Goal: Task Accomplishment & Management: Manage account settings

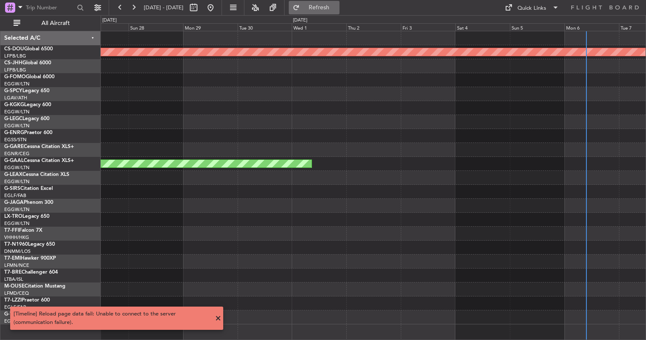
click at [337, 5] on span "Refresh" at bounding box center [318, 8] width 35 height 6
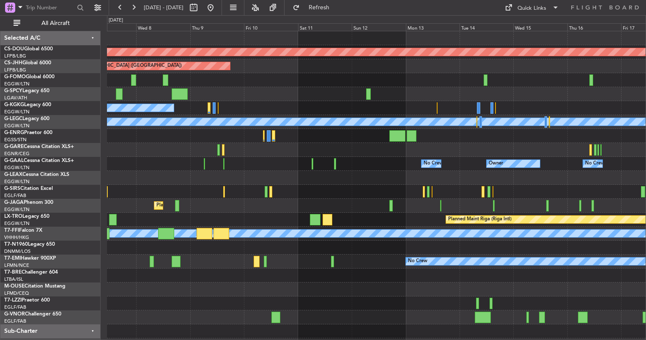
click at [108, 316] on div "Planned Maint London ([GEOGRAPHIC_DATA]) Planned Maint [GEOGRAPHIC_DATA] ([GEOG…" at bounding box center [376, 191] width 538 height 321
click at [609, 175] on div "Planned Maint London ([GEOGRAPHIC_DATA]) Planned Maint [GEOGRAPHIC_DATA] ([GEOG…" at bounding box center [376, 191] width 538 height 321
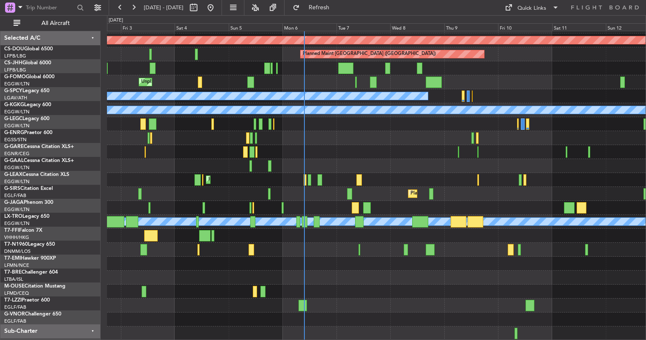
scroll to position [12, 0]
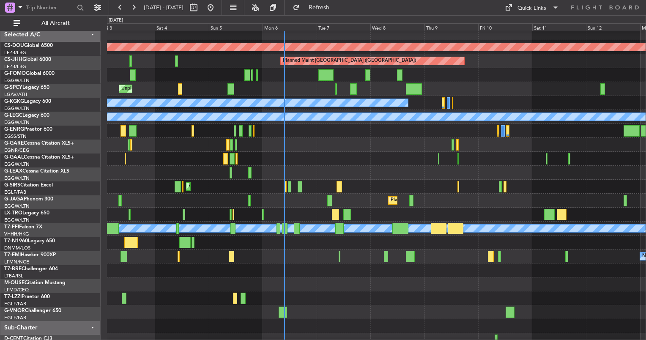
click at [319, 146] on div at bounding box center [376, 145] width 538 height 14
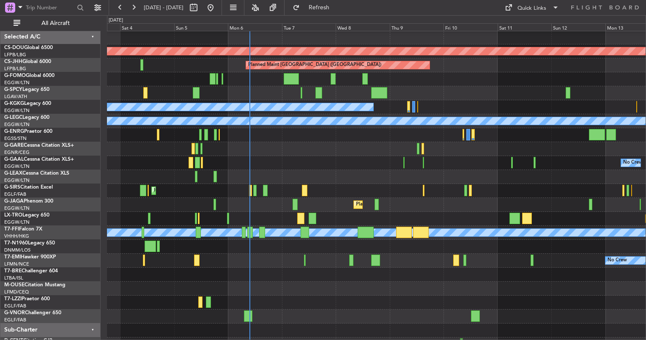
scroll to position [1, 0]
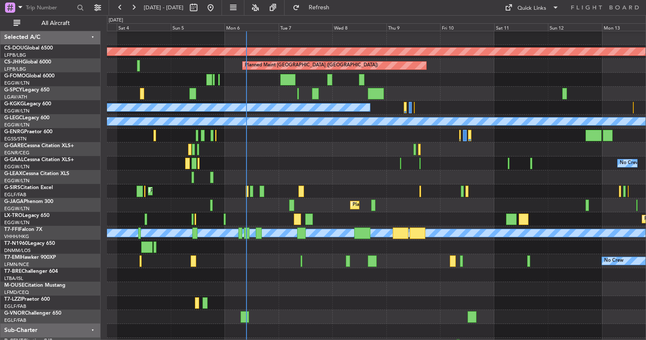
click at [422, 98] on div "Unplanned Maint [GEOGRAPHIC_DATA] Planned Maint [GEOGRAPHIC_DATA]" at bounding box center [376, 94] width 538 height 14
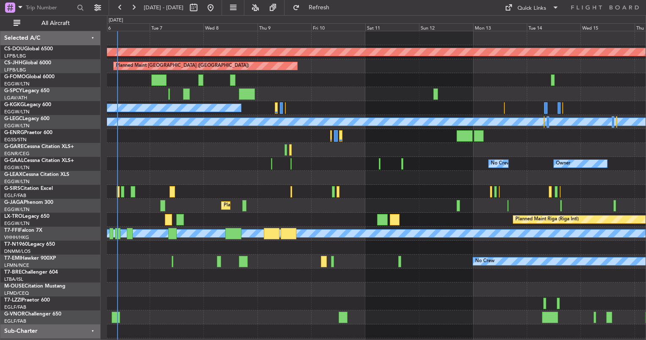
scroll to position [0, 0]
click at [343, 262] on div "No Crew" at bounding box center [376, 261] width 538 height 14
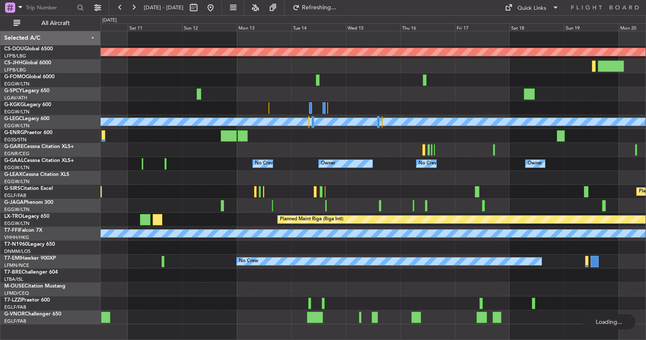
click at [319, 307] on div at bounding box center [373, 303] width 545 height 14
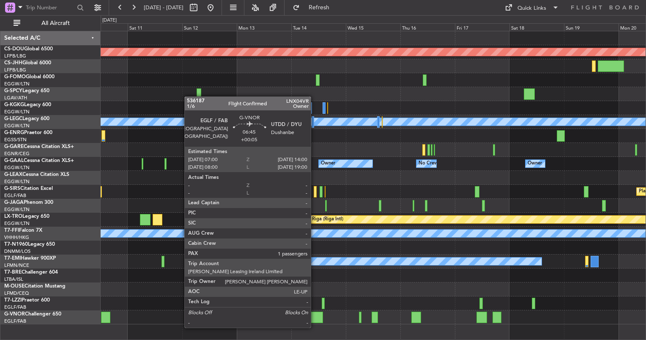
click at [314, 319] on div at bounding box center [315, 316] width 16 height 11
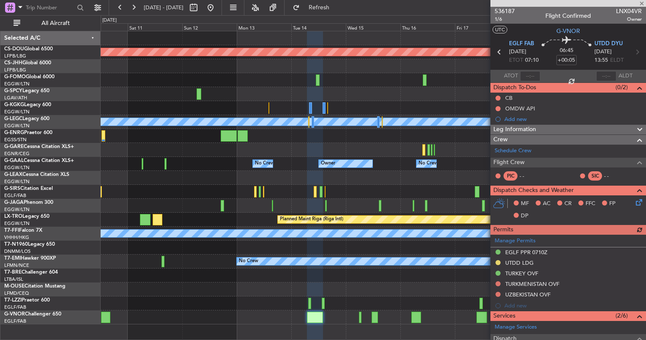
scroll to position [161, 0]
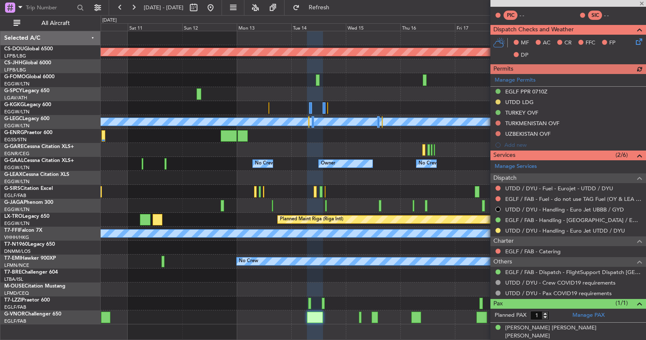
click at [584, 306] on div "Pax (1/1)" at bounding box center [568, 304] width 156 height 10
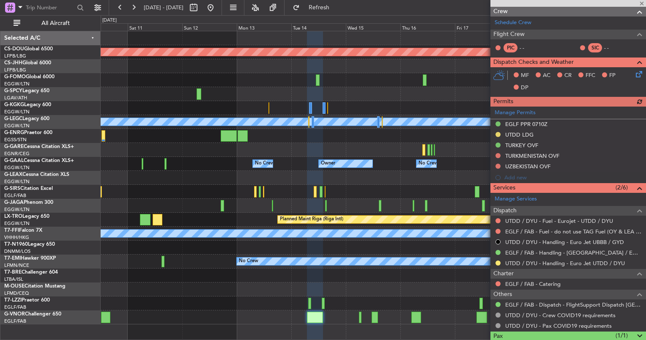
click at [571, 337] on div "Pax (1/1)" at bounding box center [568, 336] width 156 height 10
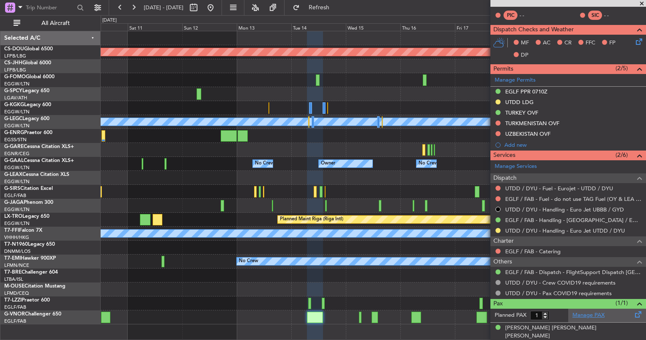
click at [577, 314] on link "Manage PAX" at bounding box center [588, 315] width 32 height 8
click at [258, 276] on div "Planned Maint London ([GEOGRAPHIC_DATA]) Planned Maint [GEOGRAPHIC_DATA] ([GEOG…" at bounding box center [373, 177] width 545 height 293
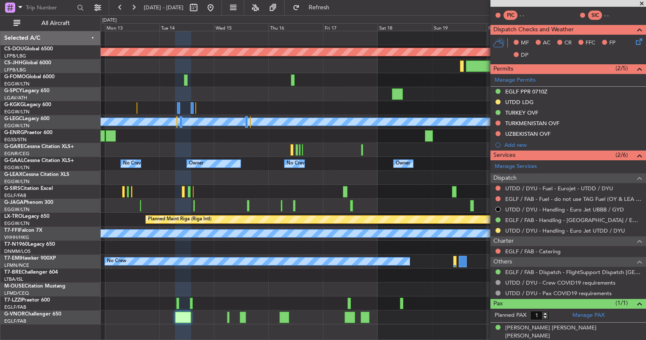
click at [308, 315] on div at bounding box center [373, 317] width 545 height 14
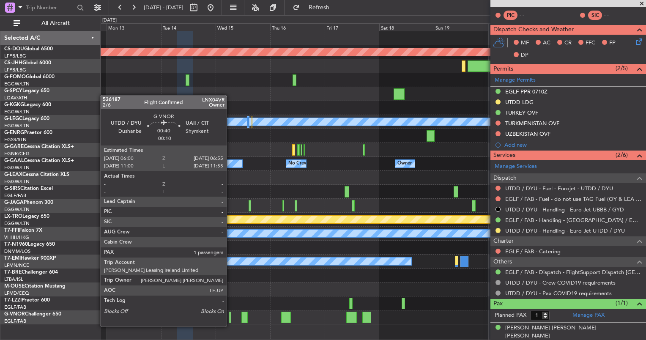
click at [230, 318] on div at bounding box center [230, 316] width 2 height 11
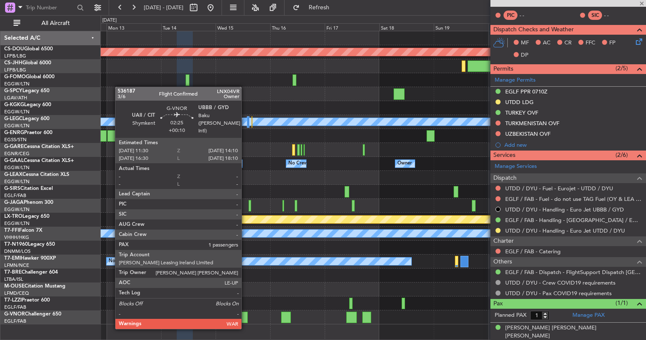
type input "-00:10"
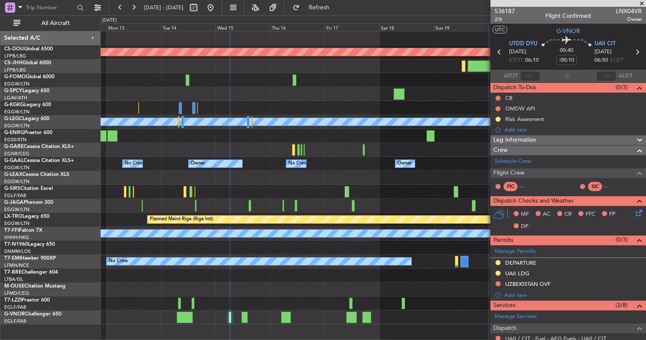
click at [228, 280] on div "Planned Maint London ([GEOGRAPHIC_DATA]) A/C Unavailable [GEOGRAPHIC_DATA] ([GE…" at bounding box center [373, 177] width 545 height 293
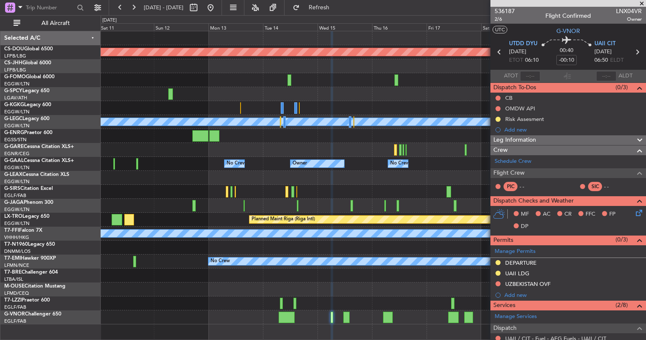
click at [393, 338] on div "Planned Maint London ([GEOGRAPHIC_DATA]) Planned Maint [GEOGRAPHIC_DATA] ([GEOG…" at bounding box center [373, 185] width 545 height 309
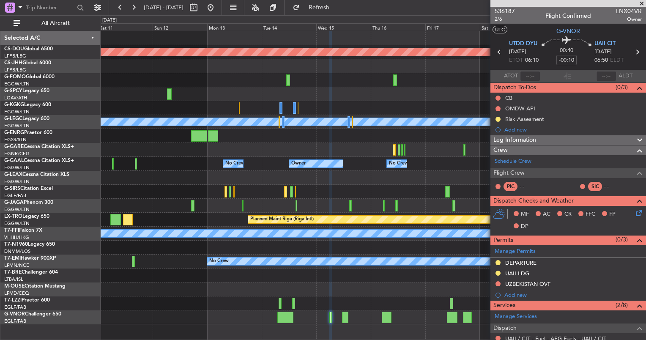
click at [276, 317] on div at bounding box center [373, 317] width 545 height 14
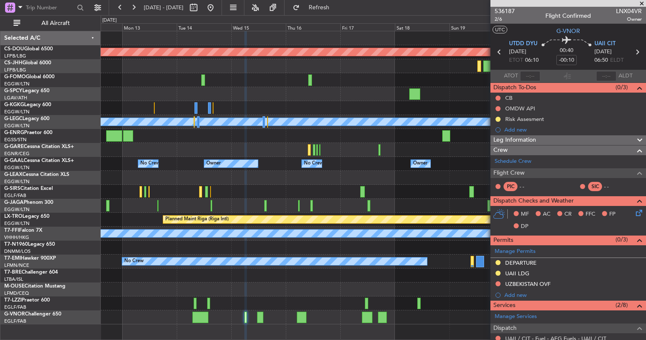
click at [296, 312] on div "Planned Maint London ([GEOGRAPHIC_DATA]) A/C Unavailable [GEOGRAPHIC_DATA] ([GE…" at bounding box center [373, 177] width 545 height 293
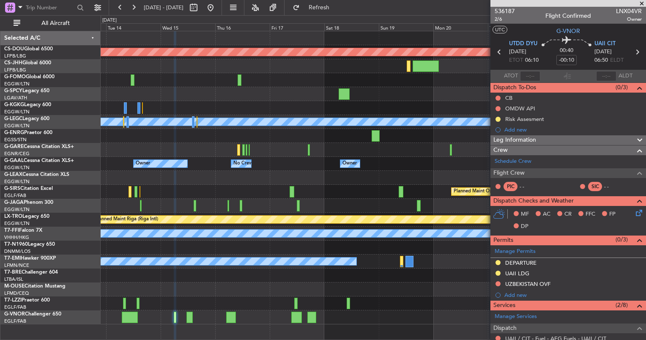
click at [195, 287] on div "Planned Maint London ([GEOGRAPHIC_DATA]) A/C Unavailable [GEOGRAPHIC_DATA] ([GE…" at bounding box center [373, 177] width 545 height 293
click at [429, 282] on div "Planned Maint London ([GEOGRAPHIC_DATA]) A/C Unavailable [GEOGRAPHIC_DATA] ([GE…" at bounding box center [373, 177] width 545 height 293
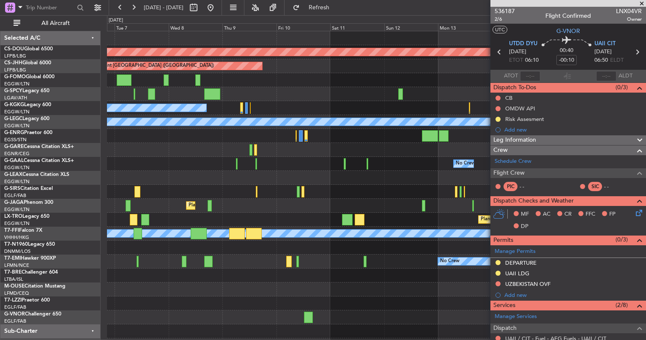
click at [497, 244] on fb-app "[DATE] - [DATE] Refresh Quick Links All Aircraft Planned Maint [GEOGRAPHIC_DATA…" at bounding box center [323, 172] width 646 height 333
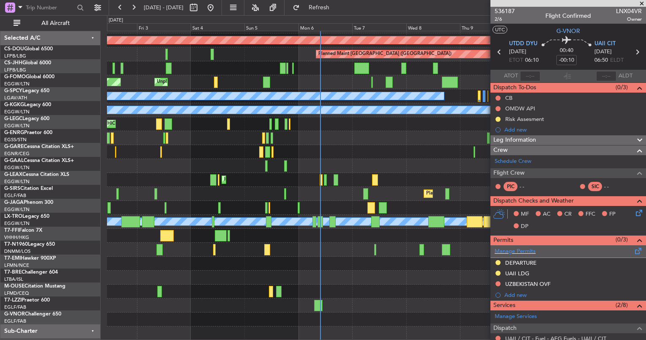
scroll to position [12, 0]
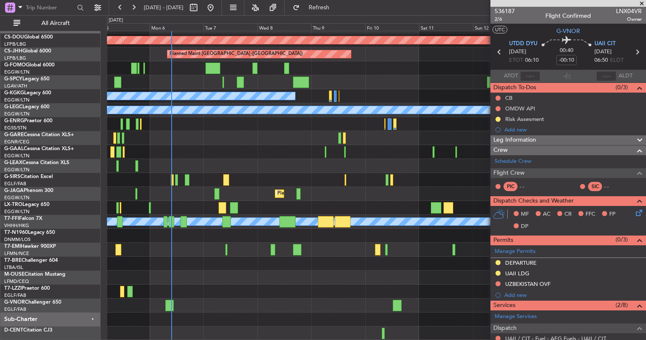
click at [182, 301] on div at bounding box center [376, 305] width 538 height 14
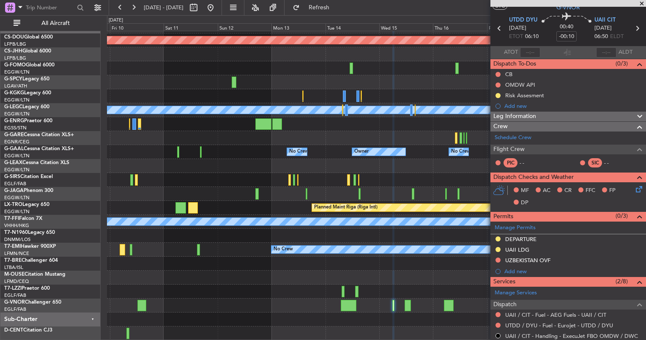
scroll to position [8, 0]
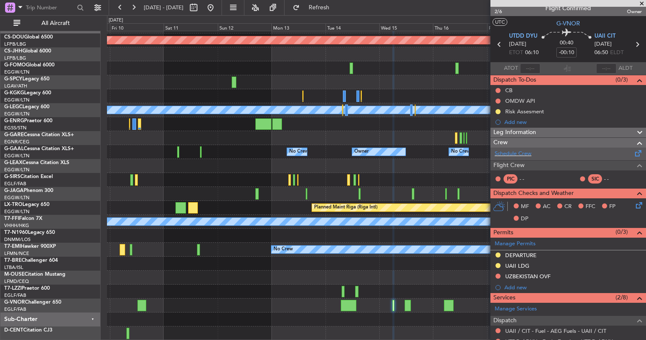
click at [532, 153] on div "Schedule Crew" at bounding box center [568, 153] width 156 height 13
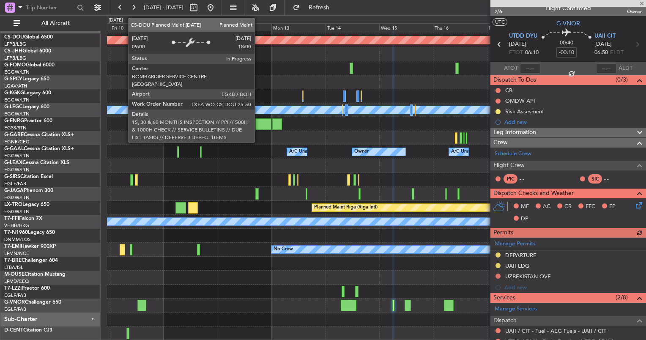
click at [490, 298] on div "Planned Maint London ([GEOGRAPHIC_DATA]) Planned Maint [GEOGRAPHIC_DATA] ([GEOG…" at bounding box center [376, 179] width 538 height 321
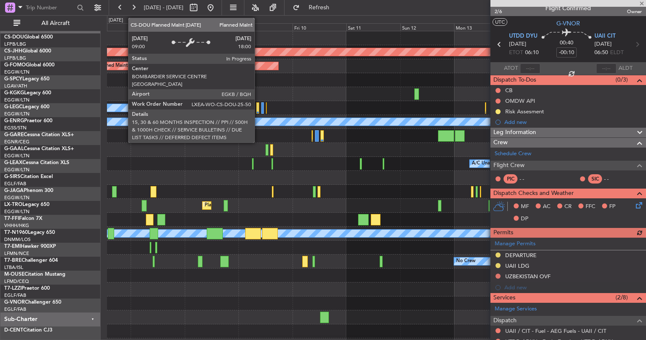
scroll to position [0, 0]
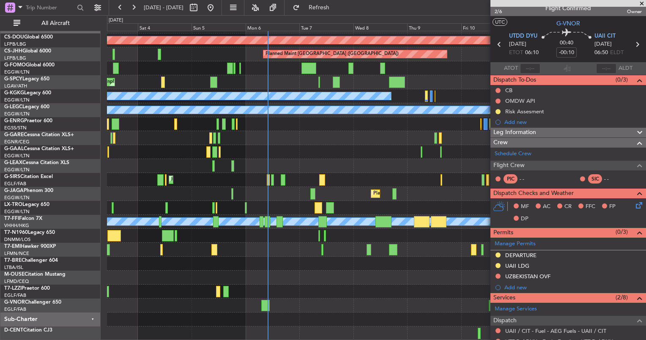
click at [352, 296] on div at bounding box center [376, 291] width 538 height 14
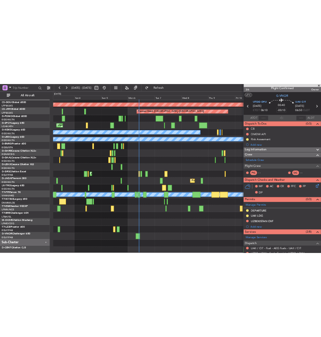
scroll to position [10, 0]
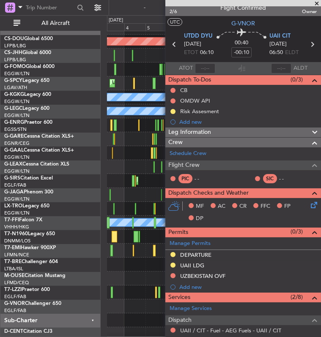
click at [129, 229] on div "Planned Maint London ([GEOGRAPHIC_DATA]) Planned Maint [GEOGRAPHIC_DATA] ([GEOG…" at bounding box center [214, 181] width 214 height 321
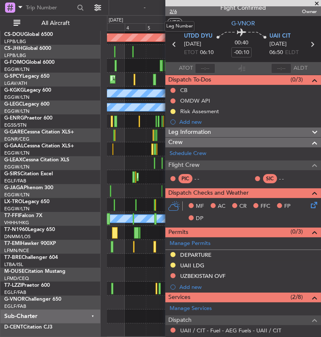
click at [175, 14] on span "2/6" at bounding box center [179, 11] width 20 height 7
click at [172, 12] on mat-tooltip-component "Trip Number" at bounding box center [179, 19] width 42 height 22
click at [172, 11] on span "2/6" at bounding box center [179, 11] width 20 height 7
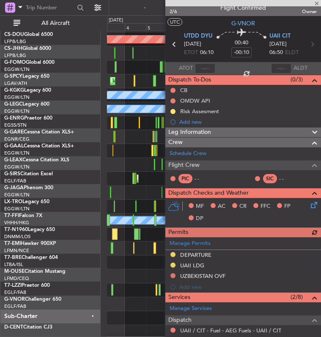
click at [57, 77] on div "Planned Maint London ([GEOGRAPHIC_DATA]) Planned Maint [GEOGRAPHIC_DATA] ([GEOG…" at bounding box center [160, 176] width 321 height 322
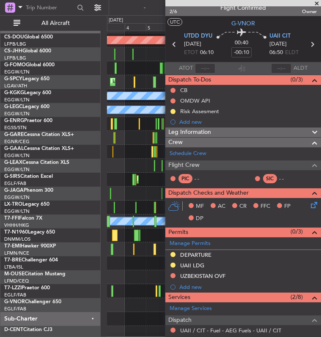
click at [115, 83] on div "Unplanned Maint [GEOGRAPHIC_DATA] Planned Maint [GEOGRAPHIC_DATA]" at bounding box center [214, 82] width 214 height 14
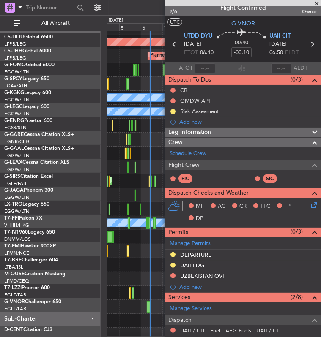
scroll to position [10, 0]
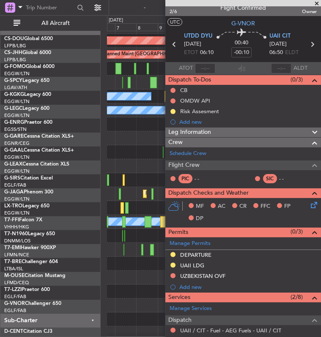
click at [92, 83] on div "Planned Maint London ([GEOGRAPHIC_DATA]) Planned Maint [GEOGRAPHIC_DATA] ([GEOG…" at bounding box center [160, 176] width 321 height 322
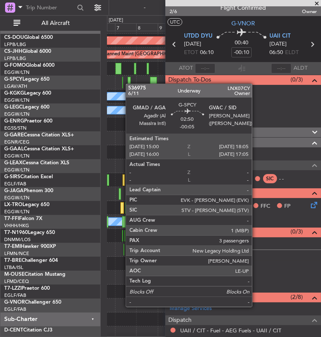
click at [87, 85] on div "Planned Maint London ([GEOGRAPHIC_DATA]) Planned Maint [GEOGRAPHIC_DATA] ([GEOG…" at bounding box center [160, 176] width 321 height 322
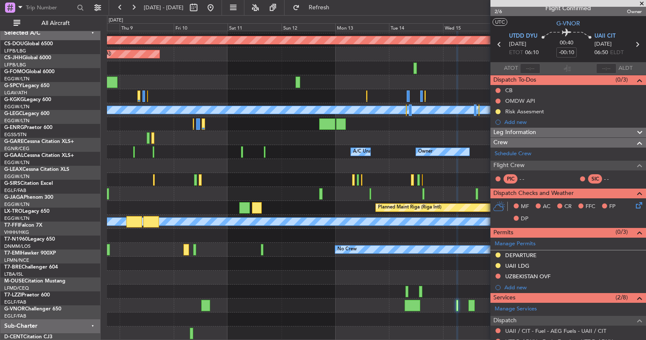
scroll to position [12, 0]
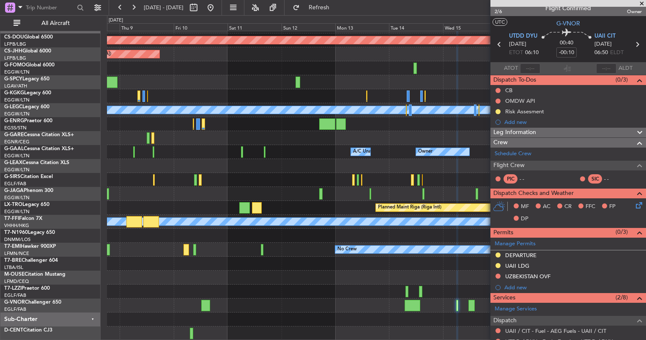
click at [273, 167] on div "Planned Maint London ([GEOGRAPHIC_DATA]) Planned Maint [GEOGRAPHIC_DATA] ([GEOG…" at bounding box center [376, 179] width 538 height 321
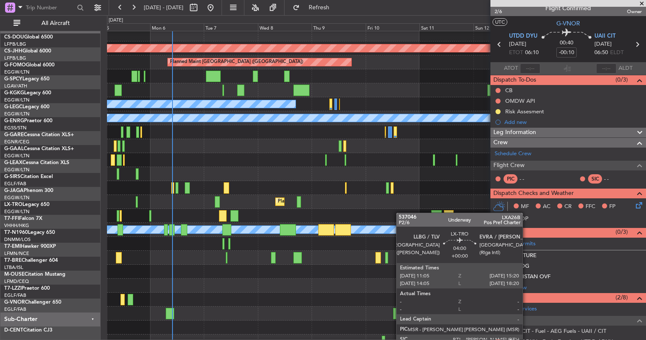
scroll to position [10, 0]
click at [428, 209] on div "Planned Maint Riga (Riga Intl)" at bounding box center [376, 216] width 538 height 14
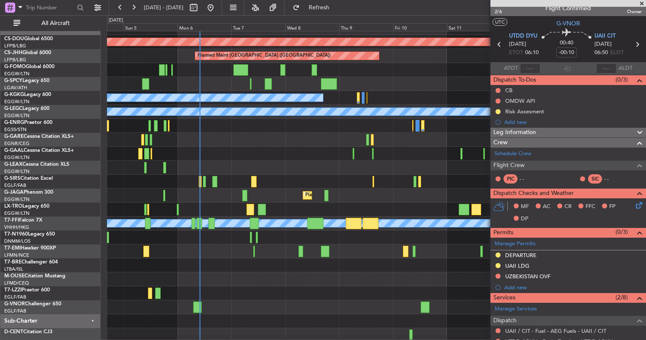
click at [106, 191] on div "Planned Maint London ([GEOGRAPHIC_DATA]) Planned Maint [GEOGRAPHIC_DATA] ([GEOG…" at bounding box center [323, 177] width 646 height 325
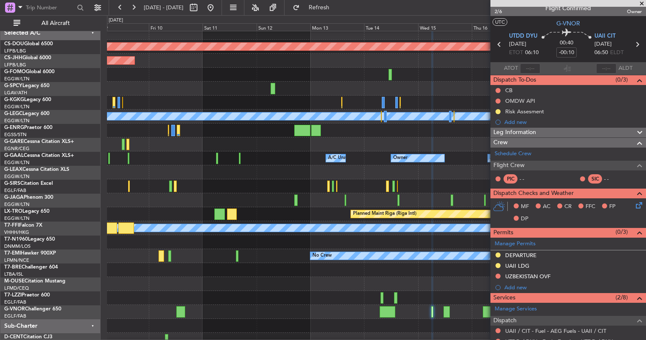
click at [134, 162] on div "Planned Maint London ([GEOGRAPHIC_DATA]) Planned Maint [GEOGRAPHIC_DATA] ([GEOG…" at bounding box center [376, 186] width 538 height 321
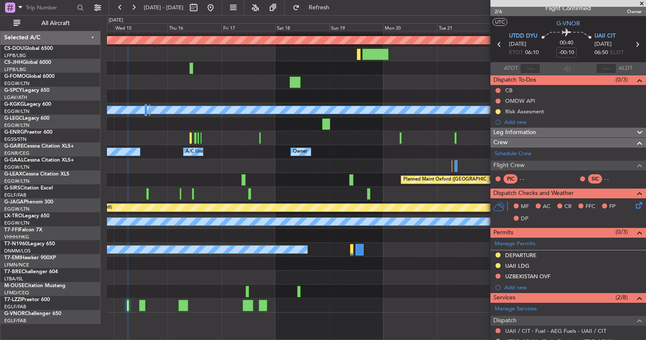
scroll to position [0, 0]
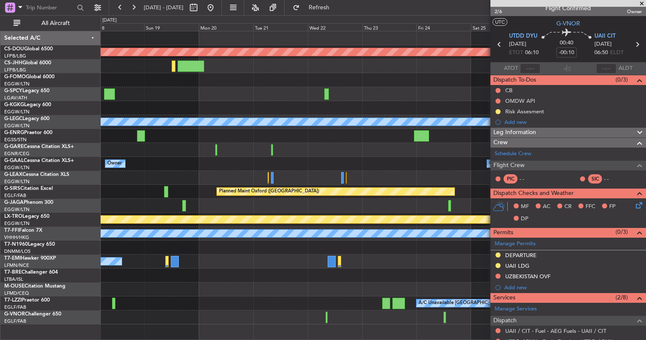
click at [642, 4] on span at bounding box center [641, 4] width 8 height 8
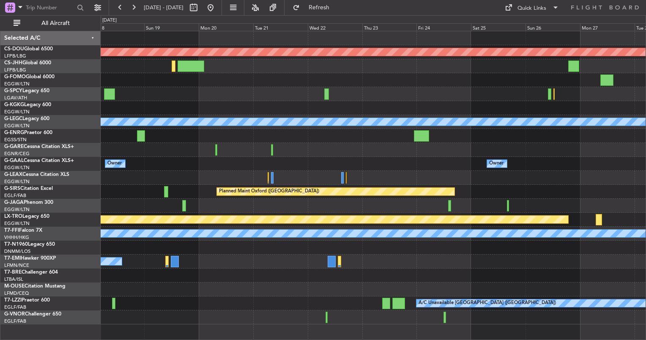
type input "0"
click at [535, 6] on div "Quick Links" at bounding box center [531, 8] width 29 height 8
click at [519, 25] on button "Trip Builder" at bounding box center [531, 28] width 63 height 20
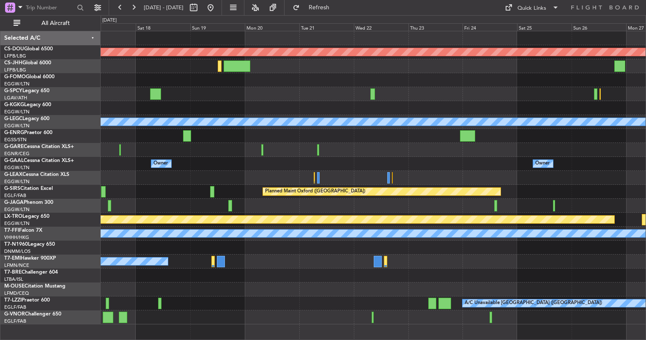
click at [468, 282] on div at bounding box center [373, 289] width 545 height 14
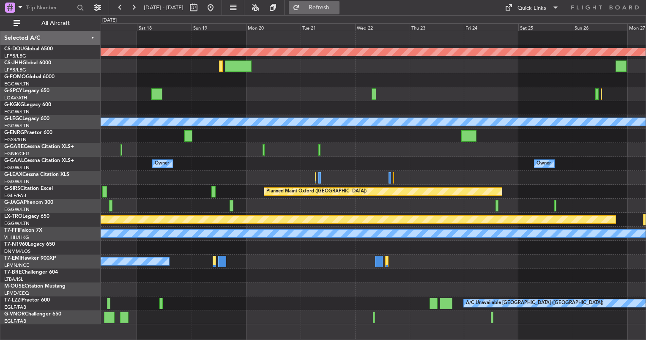
click at [337, 8] on span "Refresh" at bounding box center [318, 8] width 35 height 6
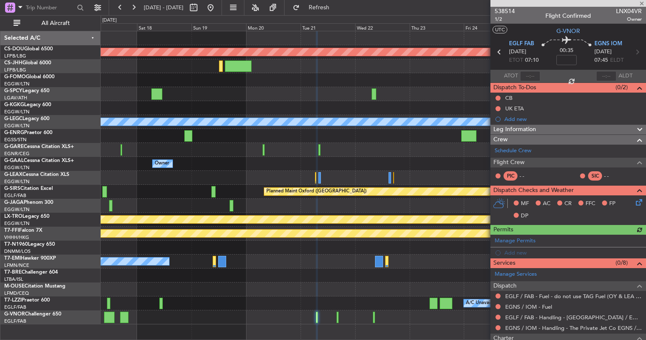
scroll to position [89, 0]
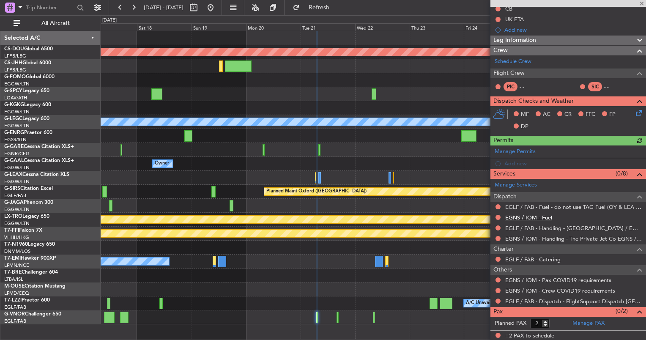
click at [508, 214] on link "EGNS / IOM - Fuel" at bounding box center [528, 217] width 47 height 7
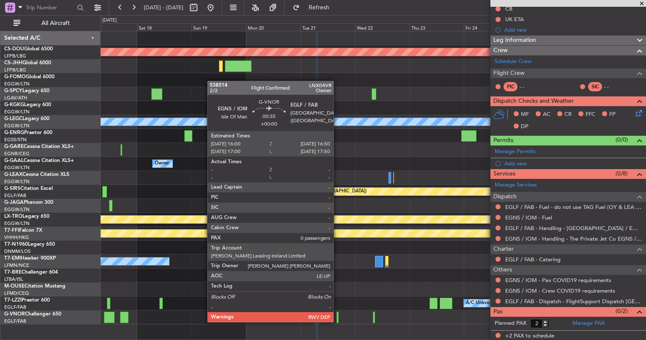
click at [338, 314] on div at bounding box center [337, 316] width 2 height 11
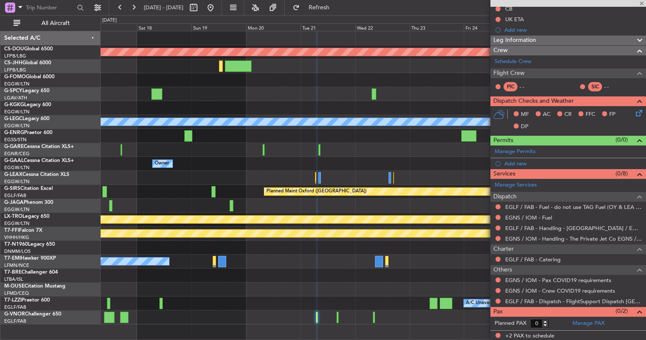
scroll to position [0, 0]
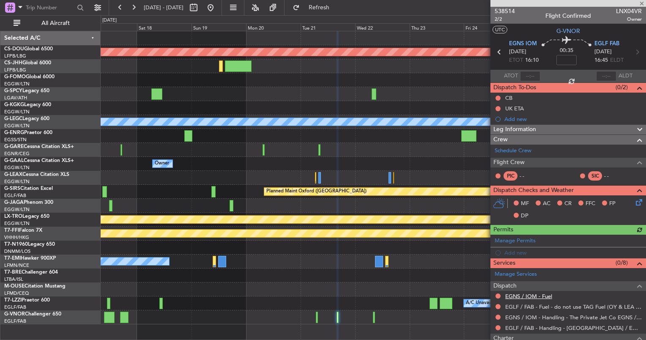
click at [522, 294] on link "EGNS / IOM - Fuel" at bounding box center [528, 295] width 47 height 7
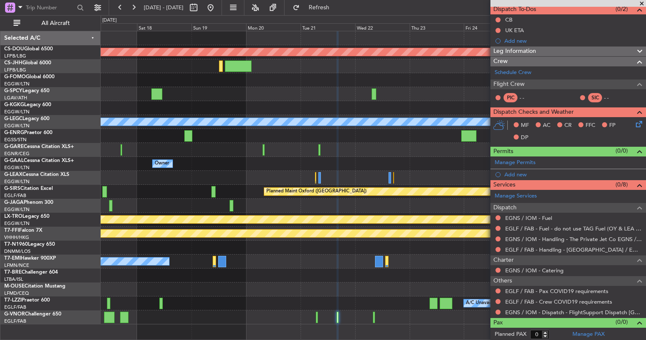
click at [534, 314] on div "EGNS / IOM - Dispatch - FlightSupport Dispatch [GEOGRAPHIC_DATA]" at bounding box center [568, 312] width 156 height 11
click at [535, 314] on div "EGNS / IOM - Dispatch - FlightSupport Dispatch [GEOGRAPHIC_DATA]" at bounding box center [568, 312] width 156 height 11
click at [538, 310] on link "EGNS / IOM - Dispatch - FlightSupport Dispatch [GEOGRAPHIC_DATA]" at bounding box center [573, 311] width 136 height 7
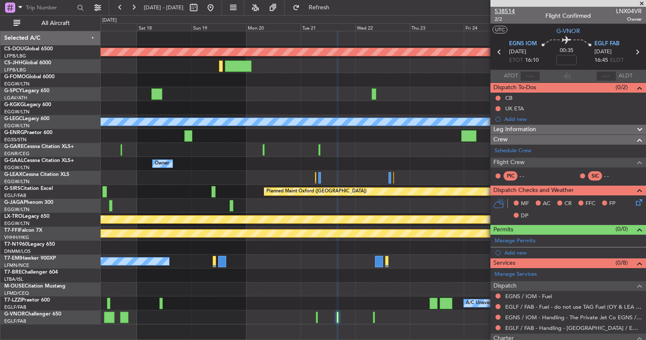
click at [509, 10] on span "538514" at bounding box center [504, 11] width 20 height 9
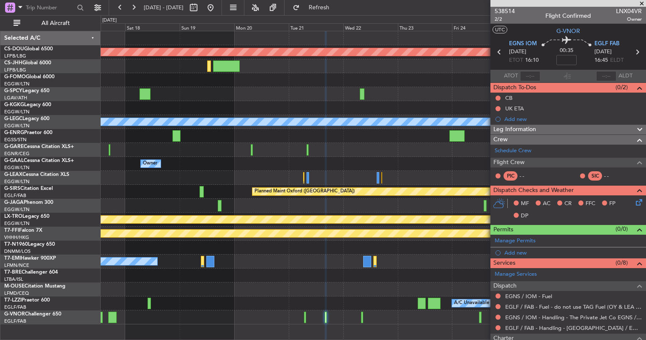
click at [432, 270] on div "Planned Maint London ([GEOGRAPHIC_DATA]) A/C Unavailable [GEOGRAPHIC_DATA] ([GE…" at bounding box center [373, 177] width 545 height 293
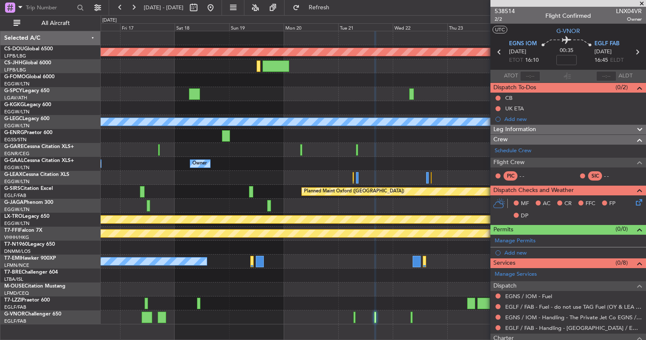
click at [526, 312] on body "[DATE] - [DATE] Refresh Quick Links All Aircraft Planned Maint [GEOGRAPHIC_DATA…" at bounding box center [323, 170] width 646 height 340
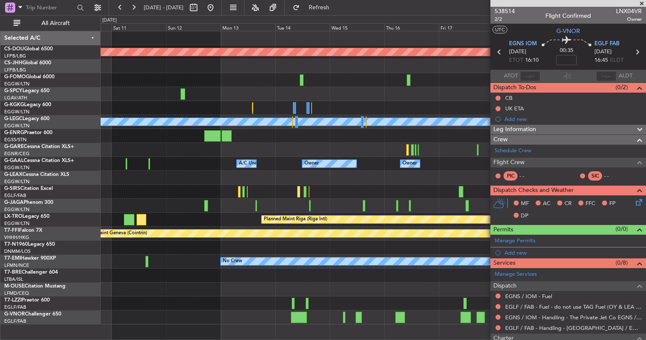
click at [494, 303] on fb-app "[DATE] - [DATE] Refresh Quick Links All Aircraft Planned Maint [GEOGRAPHIC_DATA…" at bounding box center [323, 172] width 646 height 333
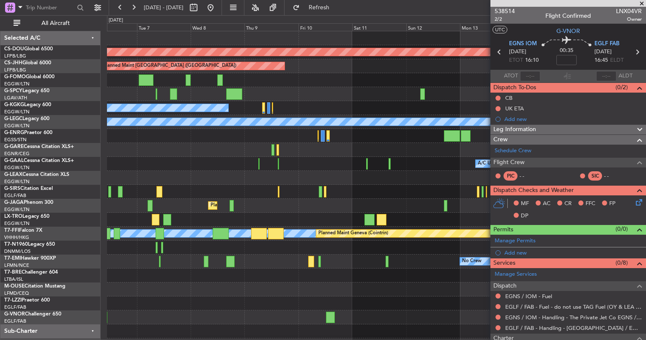
scroll to position [6, 0]
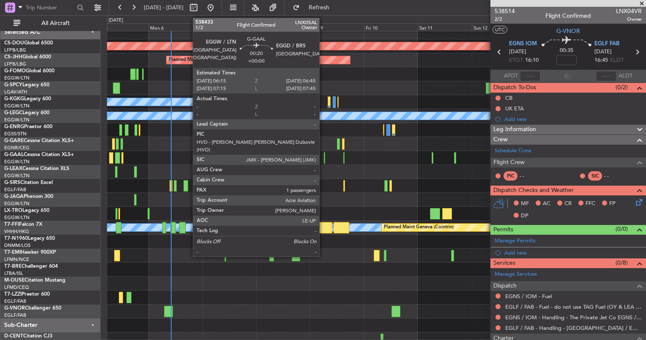
click at [324, 153] on div at bounding box center [324, 157] width 1 height 11
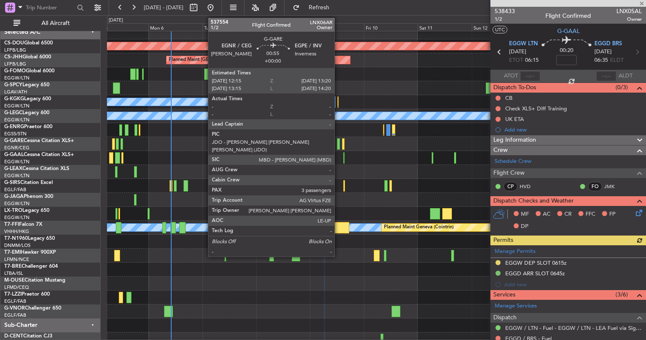
click at [338, 142] on div at bounding box center [338, 143] width 3 height 11
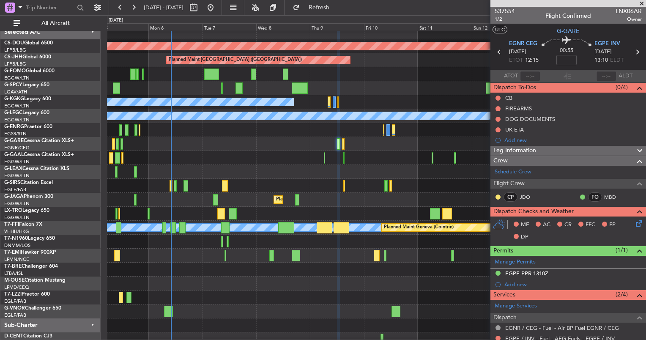
scroll to position [167, 0]
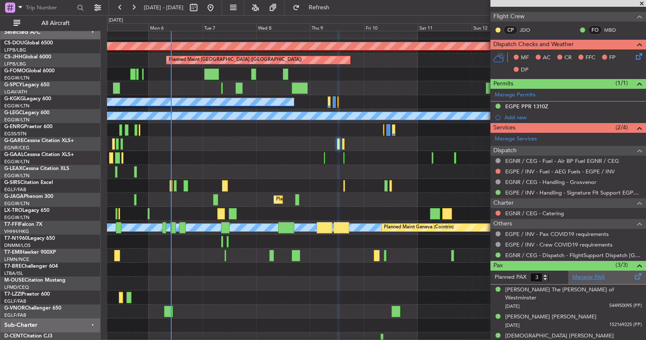
click at [583, 276] on link "Manage PAX" at bounding box center [588, 277] width 32 height 8
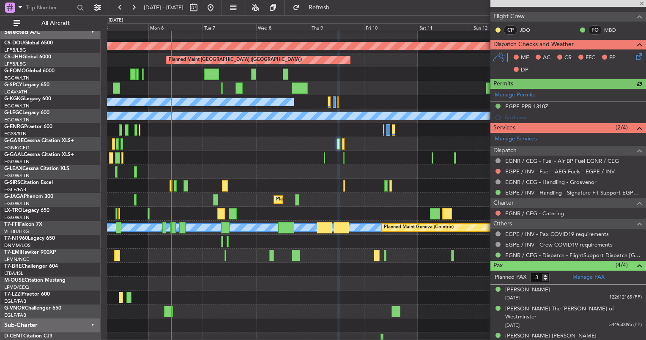
type input "4"
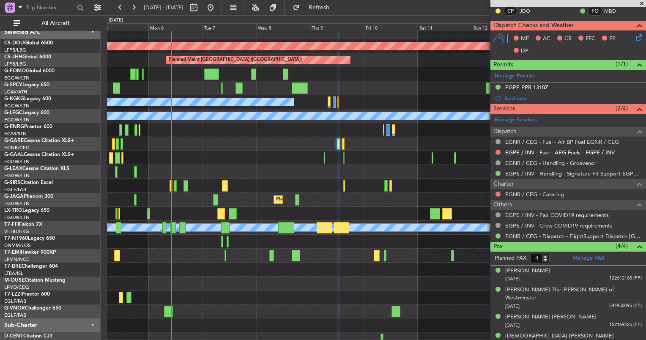
scroll to position [0, 0]
